Goal: Contribute content

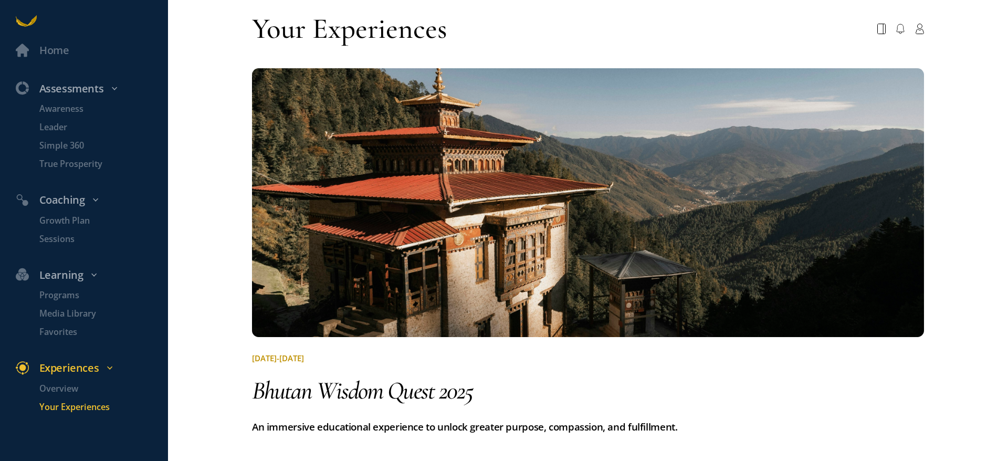
scroll to position [700, 0]
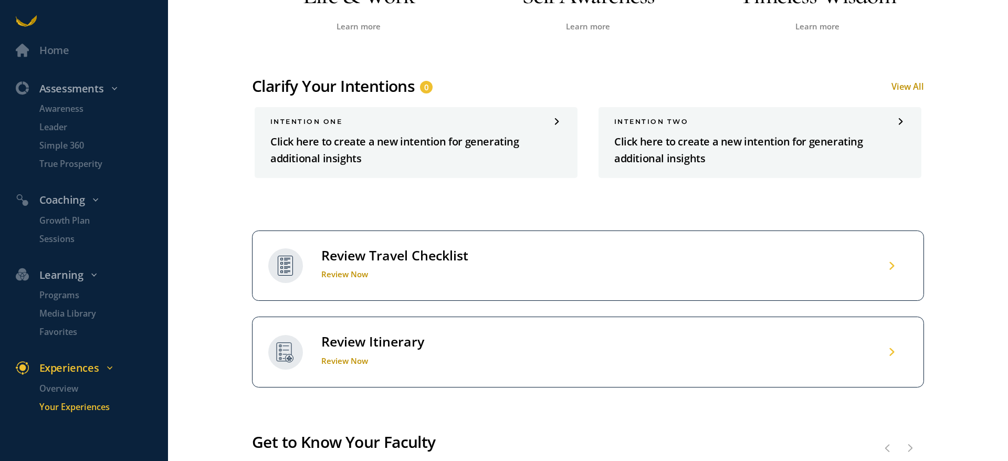
click at [335, 79] on div "Clarify Your Intentions" at bounding box center [333, 86] width 163 height 21
click at [425, 86] on span "0" at bounding box center [426, 87] width 5 height 13
click at [348, 138] on p "Click here to create a new intention for generating additional insights" at bounding box center [415, 150] width 291 height 34
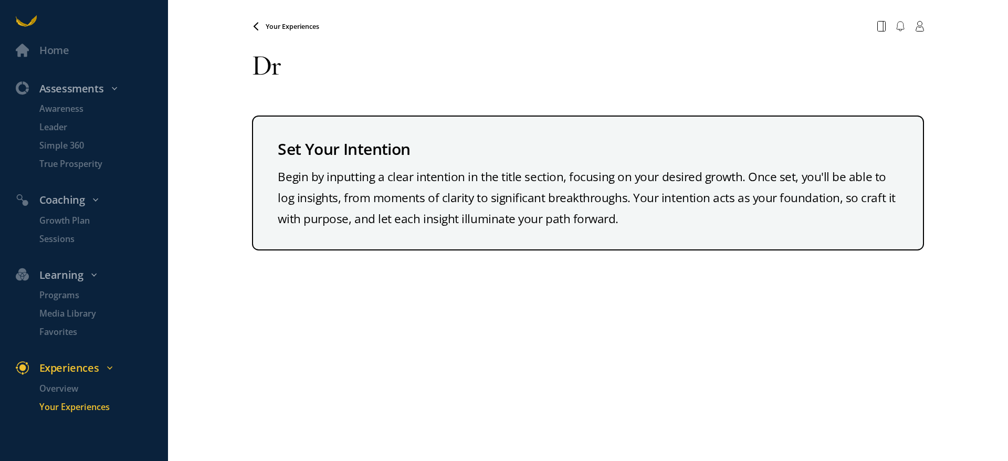
type textarea "D"
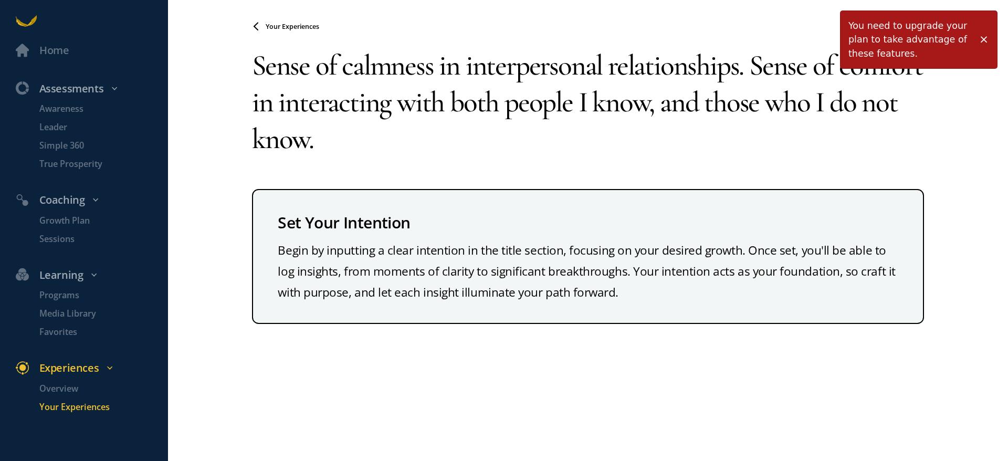
click at [363, 142] on textarea "Sense of calmness in interpersonal relationships. Sense of comfort in interacti…" at bounding box center [588, 102] width 672 height 131
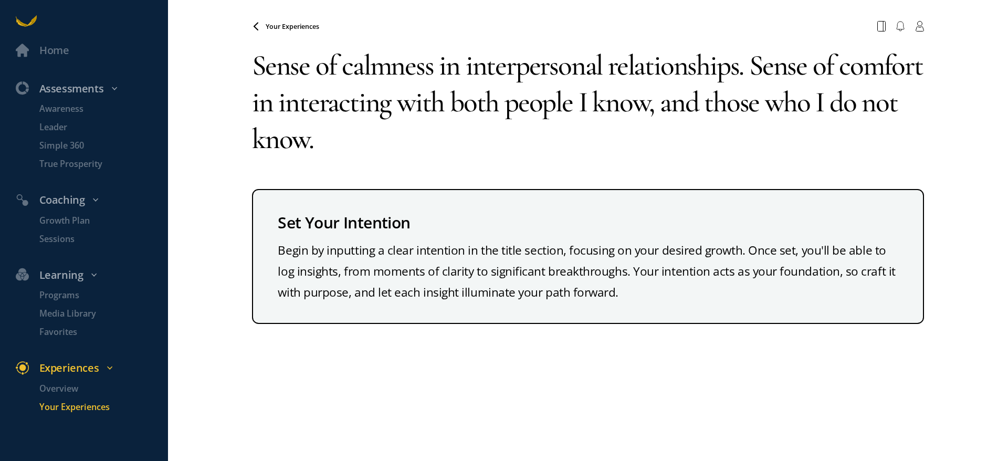
type textarea "Sense of calmness in interpersonal relationships. Sense of comfort in interacti…"
click at [298, 26] on span "Your Experiences" at bounding box center [293, 26] width 54 height 9
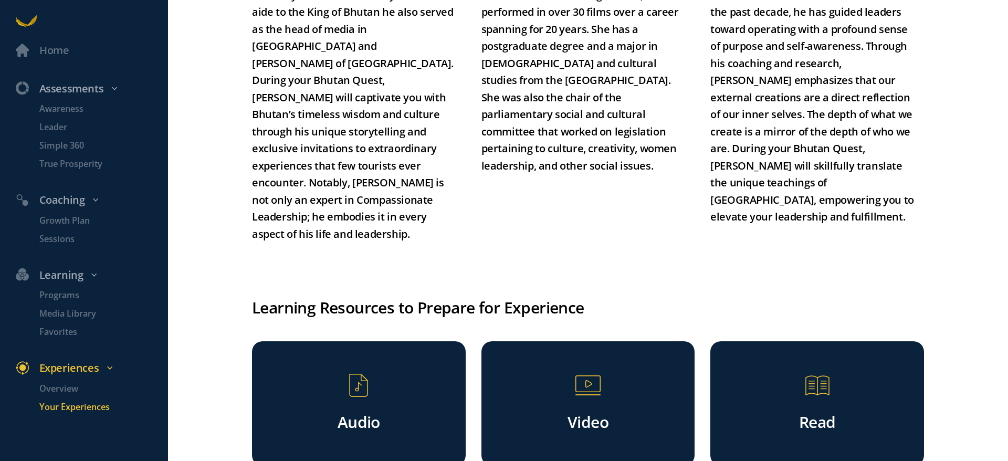
scroll to position [735, 0]
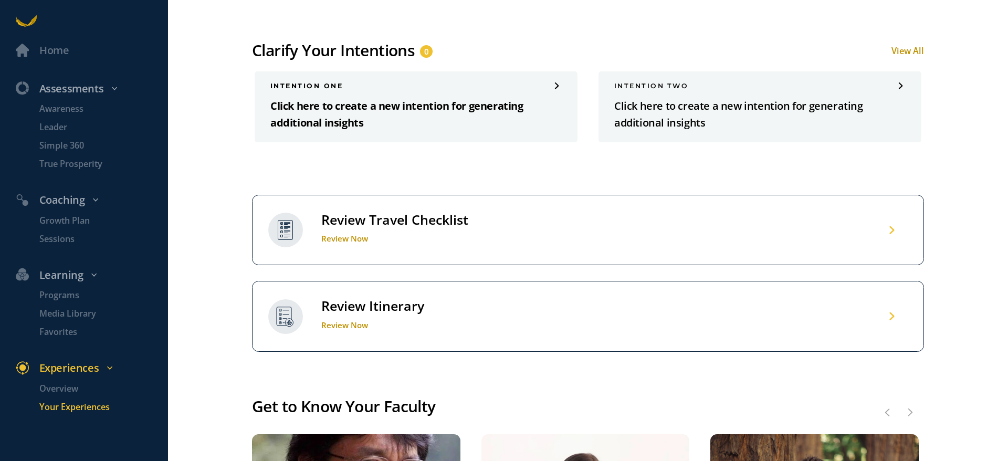
click at [390, 104] on p "Click here to create a new intention for generating additional insights" at bounding box center [415, 115] width 291 height 34
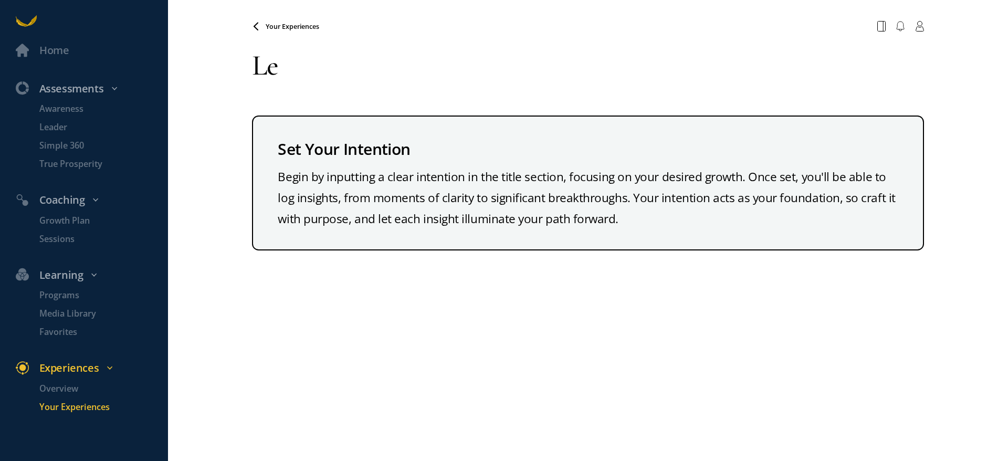
type textarea "L"
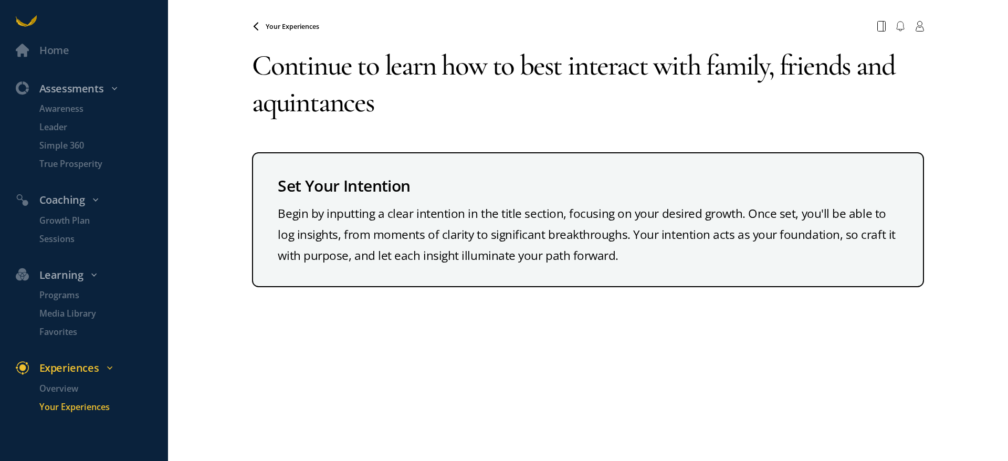
click at [264, 110] on textarea "Continue to learn how to best interact with family, friends and aquintances" at bounding box center [588, 84] width 672 height 94
click at [340, 107] on textarea "Continue to learn how to best interact with family, friends and acquintances" at bounding box center [588, 84] width 672 height 94
click at [421, 122] on textarea "Continue to learn how to best interact with family, friends and acquintences" at bounding box center [588, 84] width 672 height 94
click at [271, 102] on textarea "Continue to learn how to best interact with family, friends and acquintences" at bounding box center [588, 84] width 672 height 94
drag, startPoint x: 462, startPoint y: 99, endPoint x: 470, endPoint y: 109, distance: 12.3
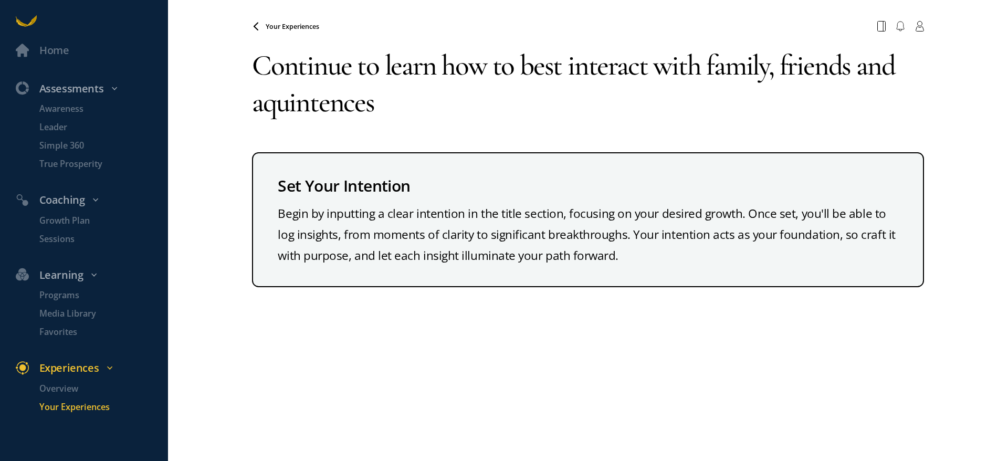
click at [470, 109] on textarea "Continue to learn how to best interact with family, friends and aquintences" at bounding box center [588, 84] width 672 height 94
click at [405, 111] on textarea "Continue to learn how to best interact with family, friends and aquintences" at bounding box center [588, 84] width 672 height 94
click at [298, 103] on textarea "Continue to learn how to best interact with family, friends and aquintences" at bounding box center [588, 84] width 672 height 94
click at [450, 111] on textarea "Continue to learn how to best interact with family, friends and aquantences" at bounding box center [588, 84] width 672 height 94
click at [333, 106] on textarea "Continue to learn how to best interact with family, friends and aquantences" at bounding box center [588, 84] width 672 height 94
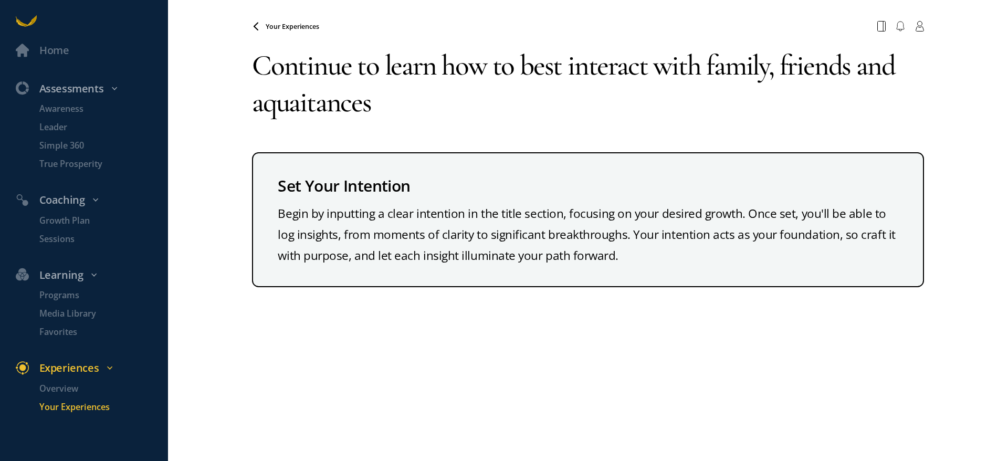
click at [408, 118] on textarea "Continue to learn how to best interact with family, friends and aquaitances" at bounding box center [588, 84] width 672 height 94
click at [263, 102] on textarea "Continue to learn how to best interact with family, friends and aquaitances" at bounding box center [588, 84] width 672 height 94
click at [385, 105] on textarea "Continue to learn how to best interact with family, friends and acquaitances" at bounding box center [588, 84] width 672 height 94
click at [316, 103] on textarea "Continue to learn how to best interact with family, friends and acquaitances" at bounding box center [588, 84] width 672 height 94
click at [453, 87] on textarea "Continue to learn how to best interact with family, friends and acquaintances" at bounding box center [588, 84] width 672 height 94
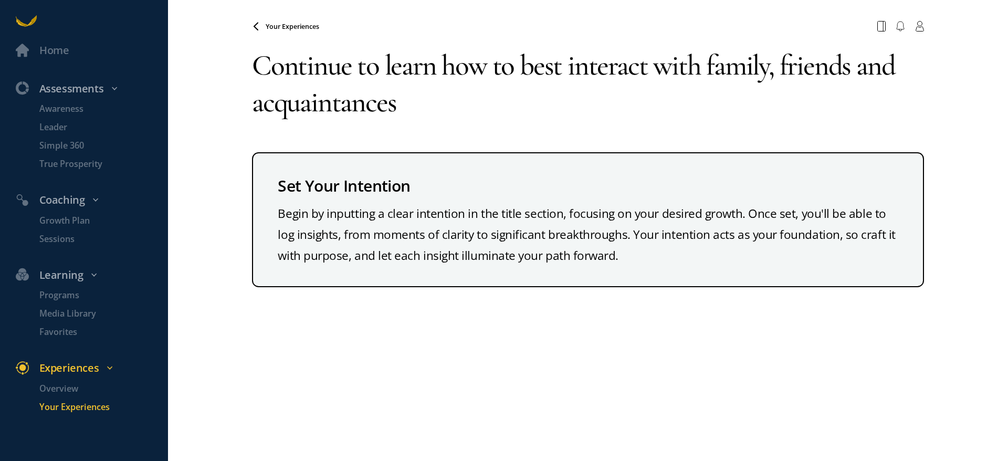
click at [443, 110] on textarea "Continue to learn how to best interact with family, friends and acquaintances" at bounding box center [588, 84] width 672 height 94
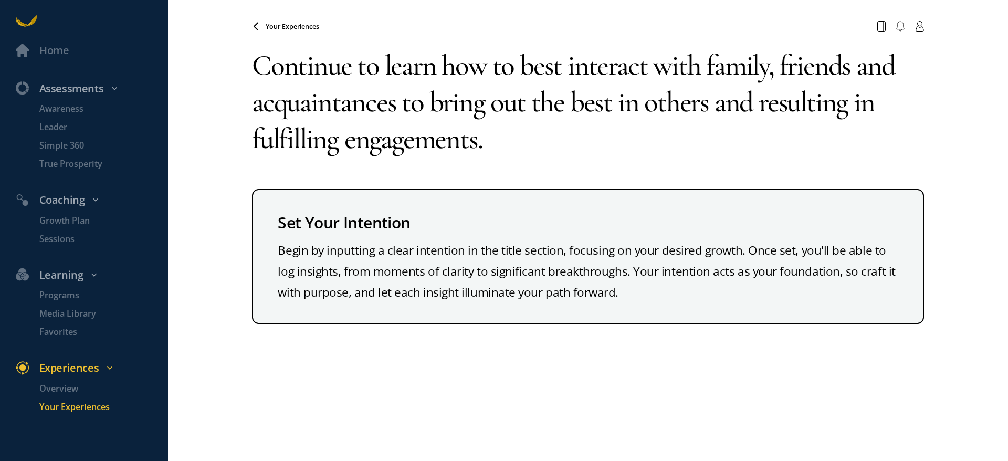
type textarea "Continue to learn how to best interact with family, friends and acquaintances t…"
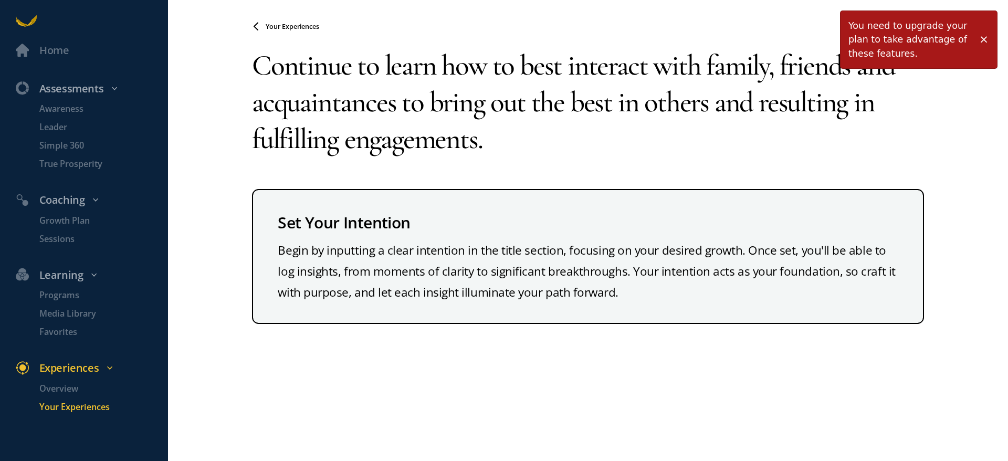
click at [982, 39] on span at bounding box center [983, 39] width 10 height 10
